Goal: Task Accomplishment & Management: Use online tool/utility

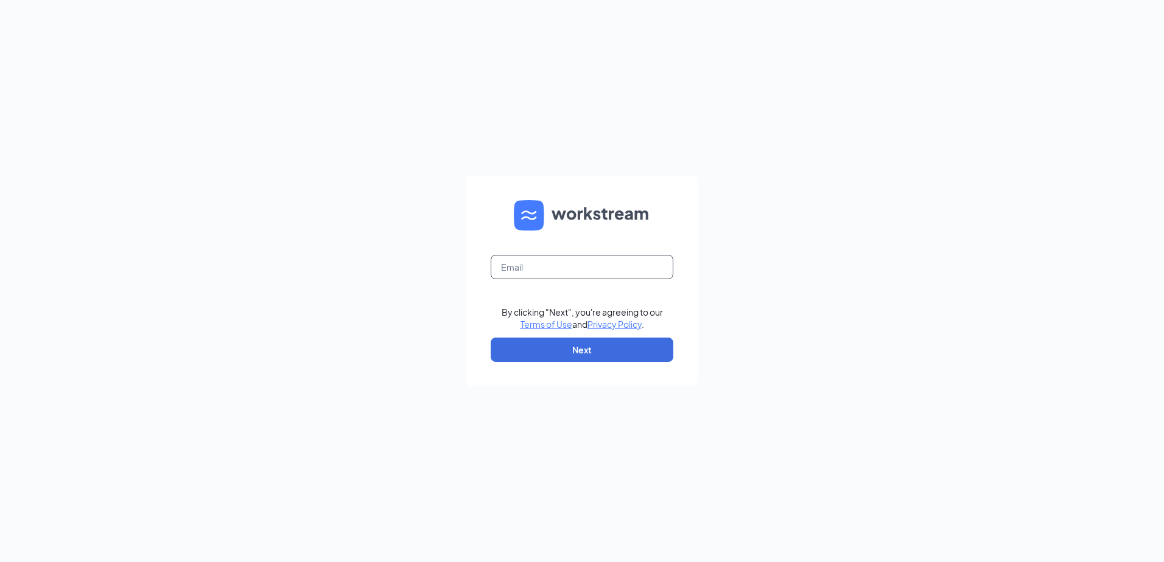
click at [498, 268] on input "text" at bounding box center [582, 267] width 183 height 24
type input "gmfonddulac@bleedblue.net"
click at [549, 345] on button "Next" at bounding box center [582, 350] width 183 height 24
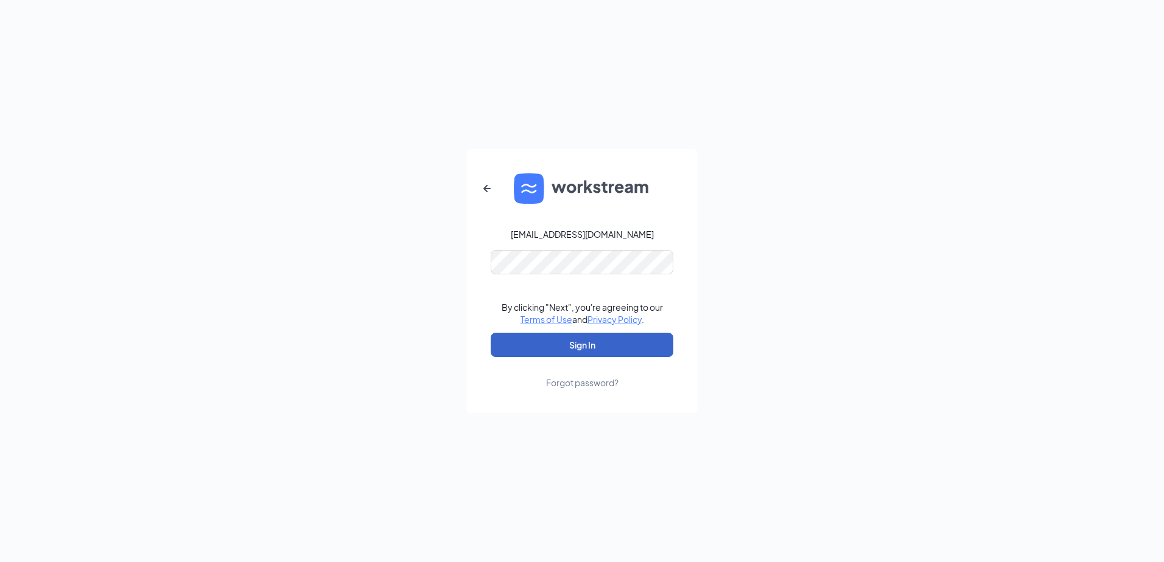
click at [540, 345] on button "Sign In" at bounding box center [582, 345] width 183 height 24
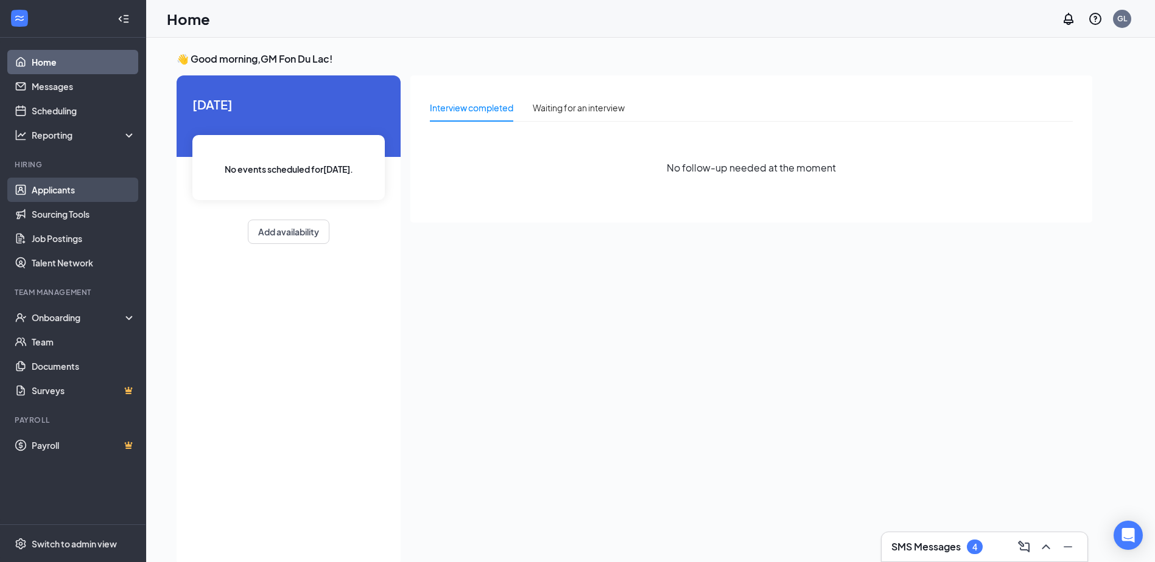
click at [55, 184] on link "Applicants" at bounding box center [84, 190] width 104 height 24
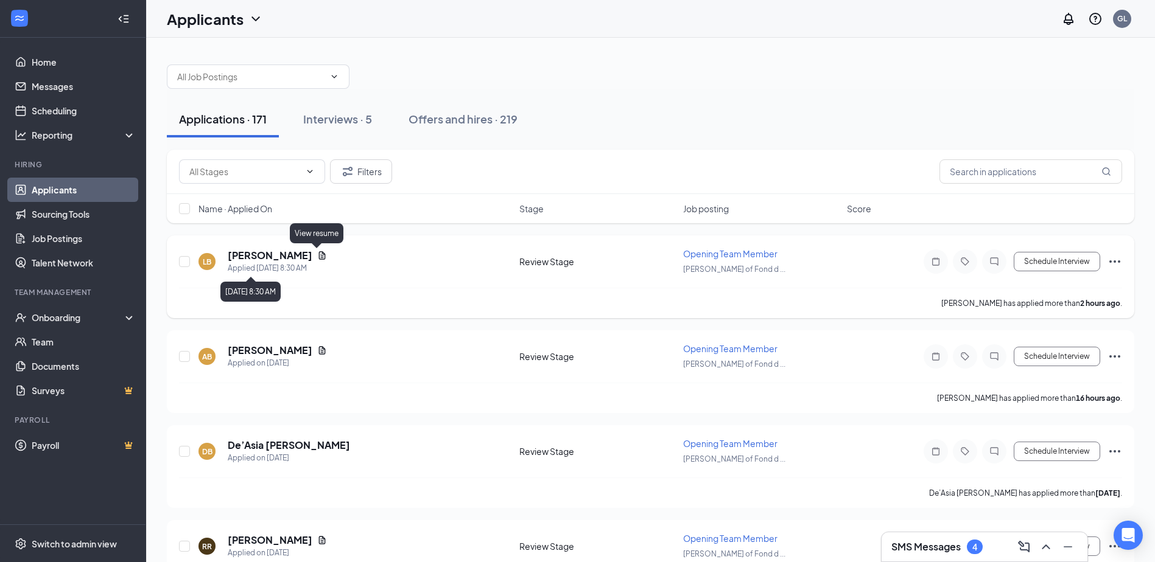
click at [319, 254] on icon "Document" at bounding box center [322, 255] width 7 height 8
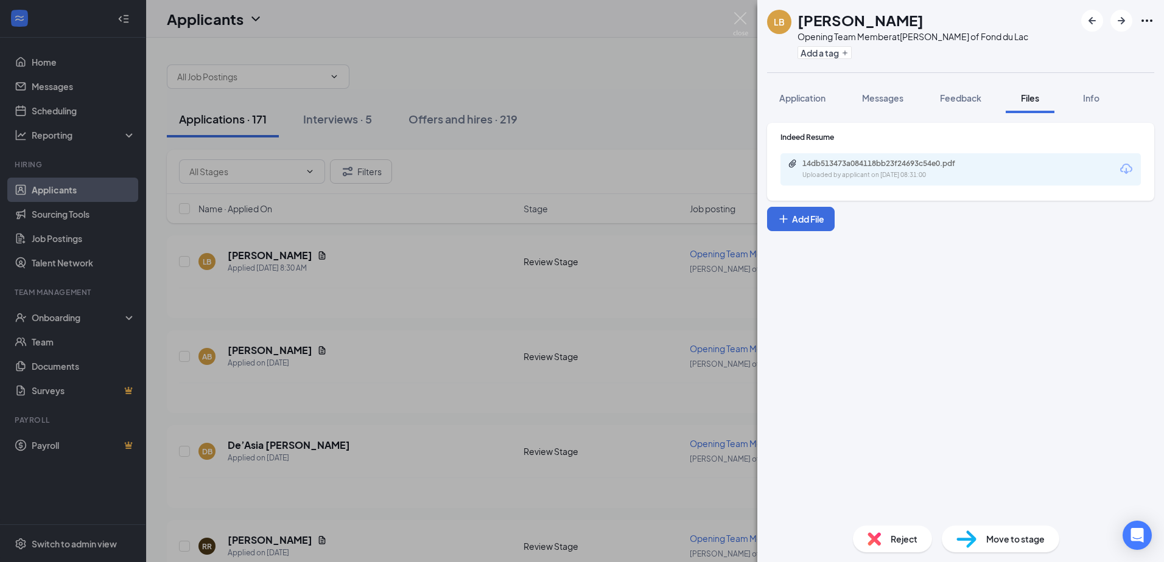
click at [162, 30] on div "14db513473a084118bb23f24693c54e0.pdf Uploaded by applicant on [DATE] 08:31:00" at bounding box center [81, 15] width 162 height 30
click at [870, 159] on div "14db513473a084118bb23f24693c54e0.pdf" at bounding box center [887, 164] width 170 height 10
